Goal: Information Seeking & Learning: Find specific fact

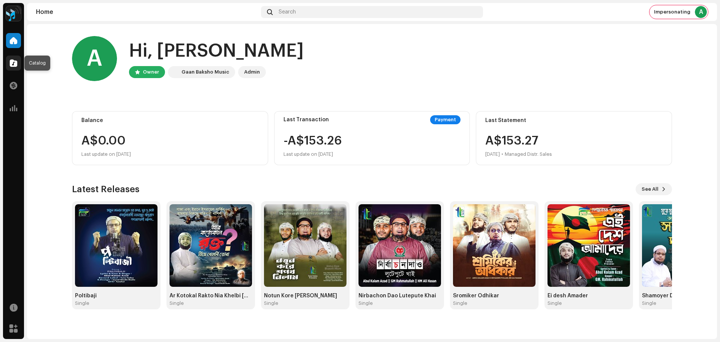
click at [10, 64] on span at bounding box center [13, 63] width 7 height 6
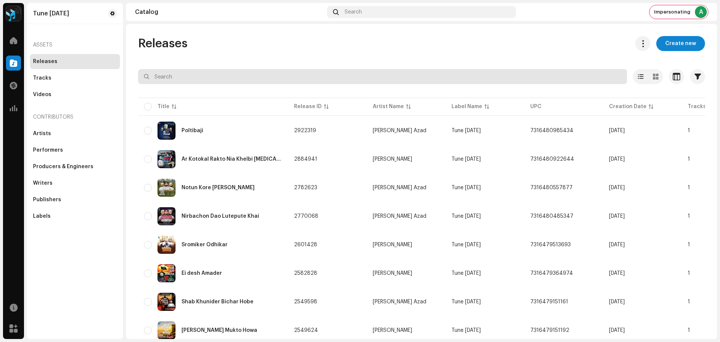
click at [189, 79] on input "text" at bounding box center [382, 76] width 489 height 15
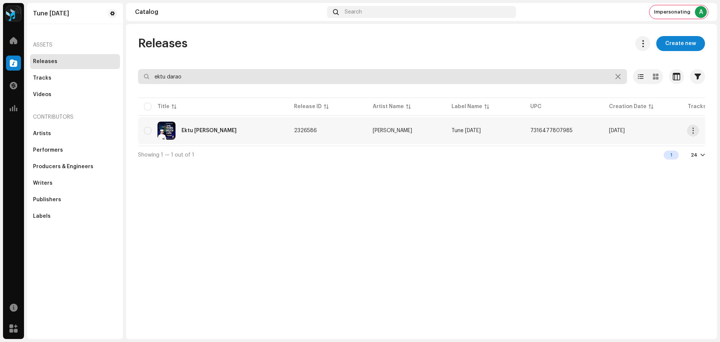
type input "ektu darao"
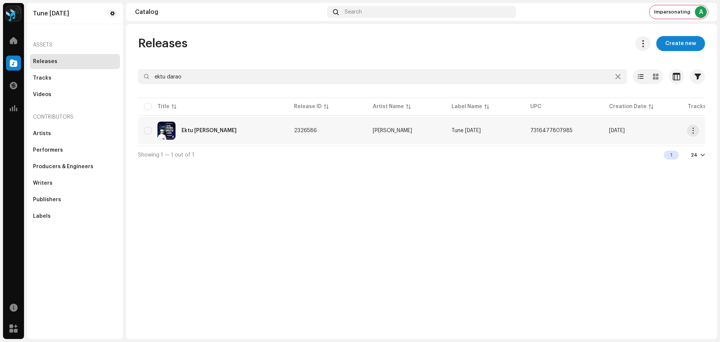
click at [271, 128] on div "Ektu [PERSON_NAME]" at bounding box center [213, 130] width 138 height 18
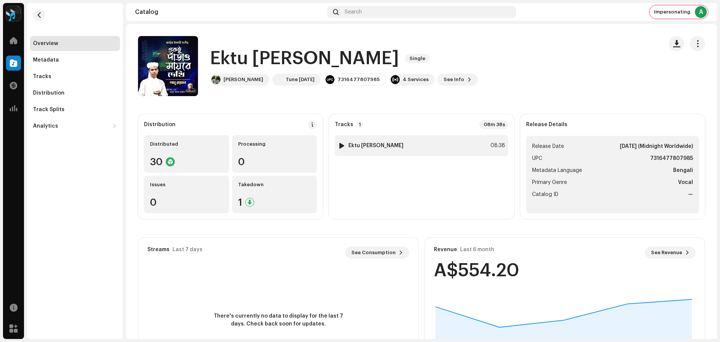
click at [428, 144] on div "1 Ektu [PERSON_NAME] 08:38" at bounding box center [421, 145] width 173 height 21
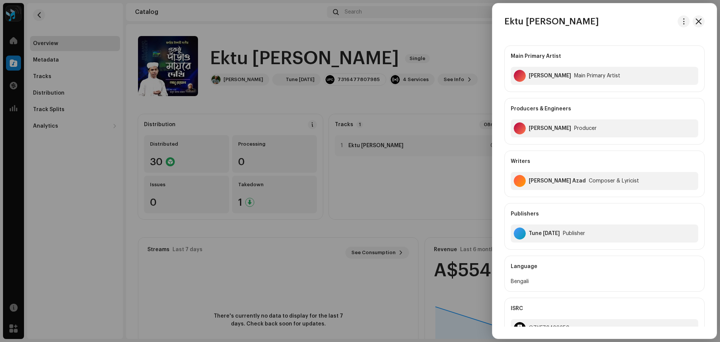
click at [417, 199] on div at bounding box center [360, 171] width 720 height 342
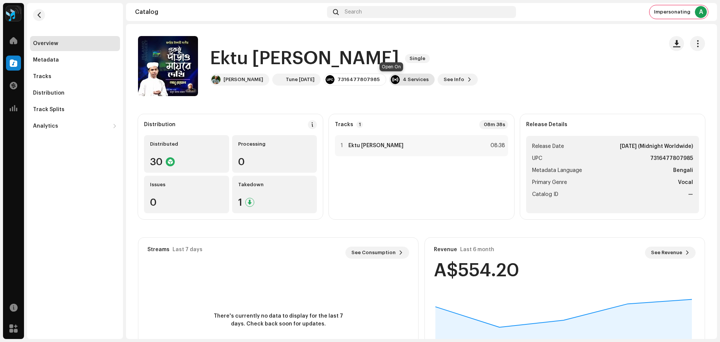
click at [403, 79] on div "4 Services" at bounding box center [416, 79] width 26 height 6
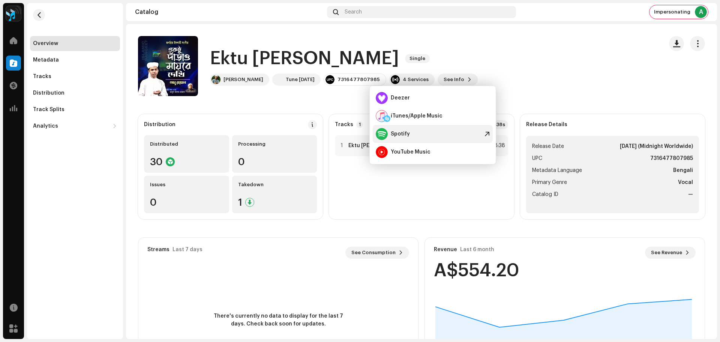
click at [404, 134] on div "Spotify" at bounding box center [400, 134] width 19 height 6
click at [371, 210] on div "1 Ektu [PERSON_NAME] 08:38" at bounding box center [421, 174] width 173 height 78
